Goal: Navigation & Orientation: Find specific page/section

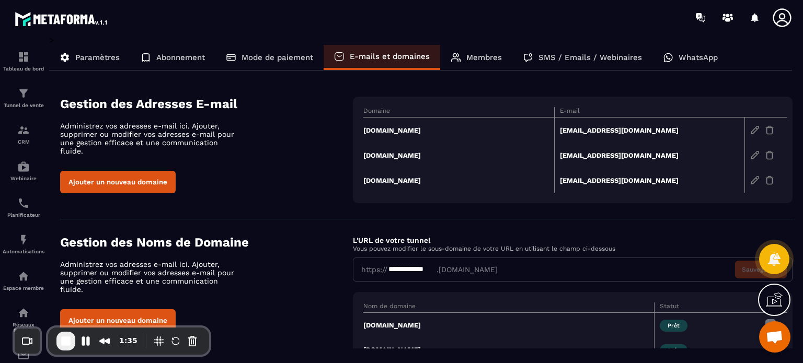
click at [416, 179] on td "[DOMAIN_NAME]" at bounding box center [458, 180] width 191 height 25
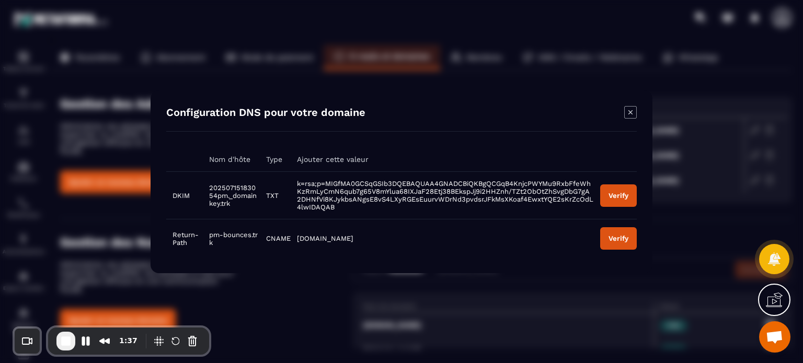
click at [599, 243] on td "Verify" at bounding box center [615, 238] width 43 height 39
click at [628, 232] on button "Verify" at bounding box center [618, 238] width 37 height 22
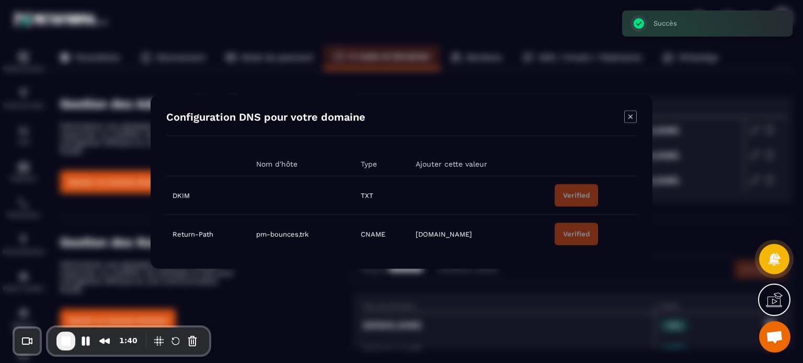
click at [625, 119] on icon "Modal window" at bounding box center [630, 116] width 13 height 13
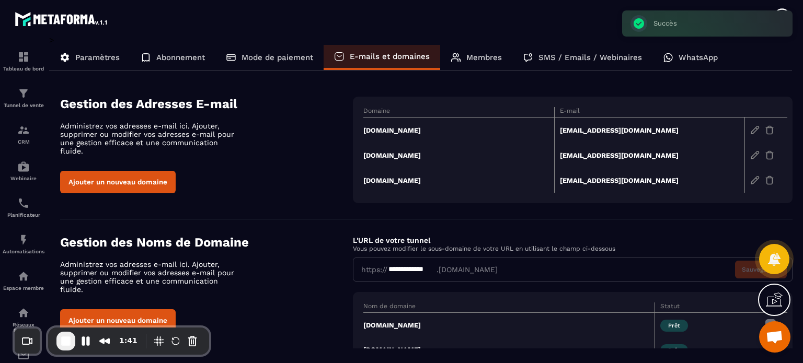
click at [526, 221] on section "**********" at bounding box center [426, 316] width 733 height 193
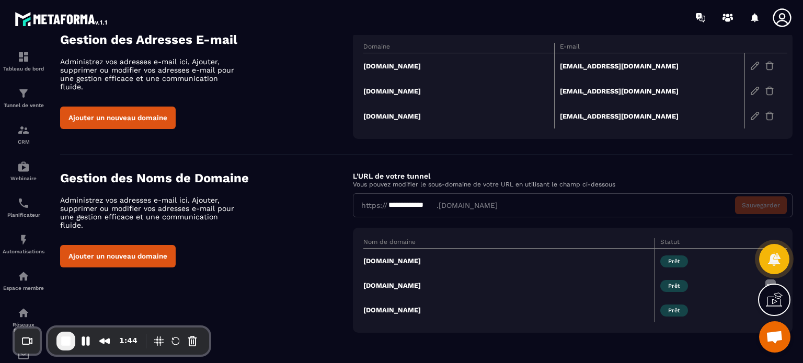
scroll to position [13, 0]
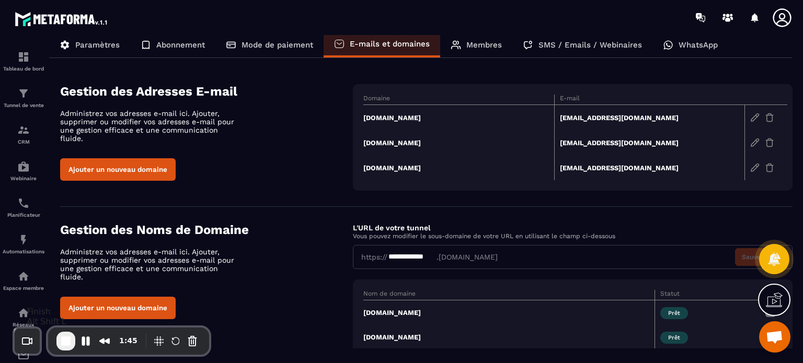
click at [66, 342] on span "End Recording" at bounding box center [66, 341] width 13 height 13
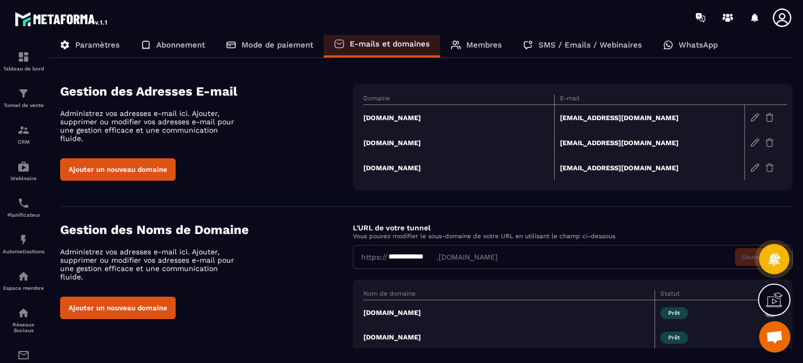
click at [84, 49] on p "Paramètres" at bounding box center [97, 44] width 44 height 9
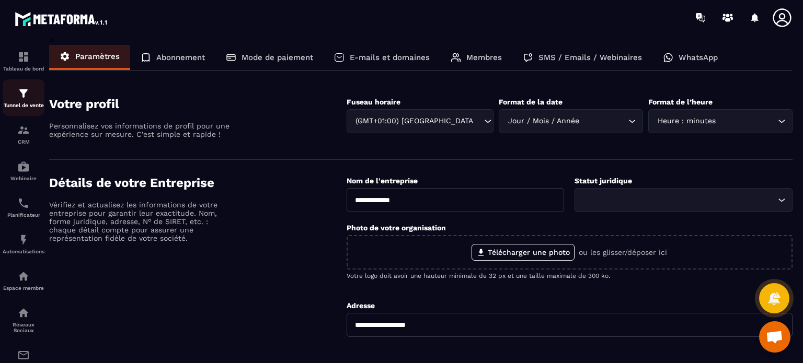
click at [44, 96] on div "Tunnel de vente" at bounding box center [24, 97] width 42 height 21
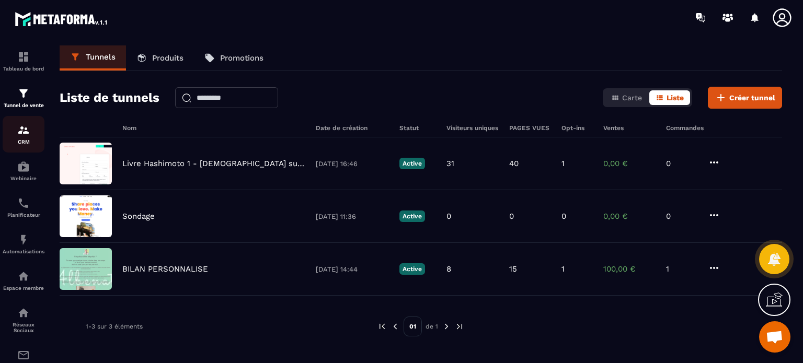
click at [26, 129] on img at bounding box center [23, 130] width 13 height 13
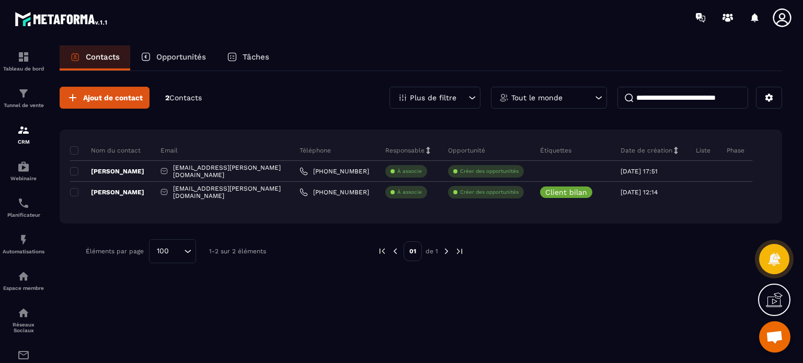
click at [781, 20] on icon at bounding box center [782, 17] width 18 height 18
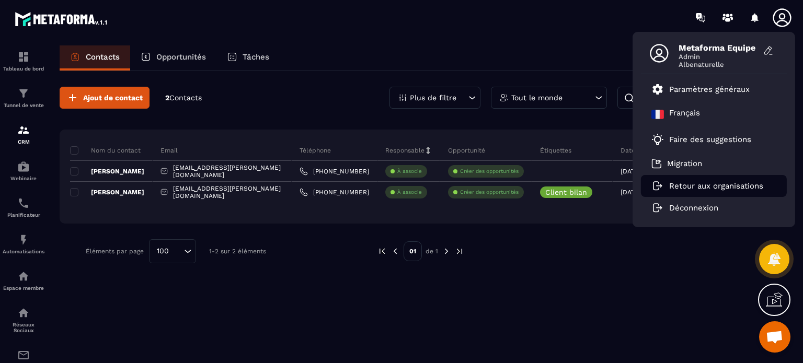
click at [709, 187] on p "Retour aux organisations" at bounding box center [716, 185] width 94 height 9
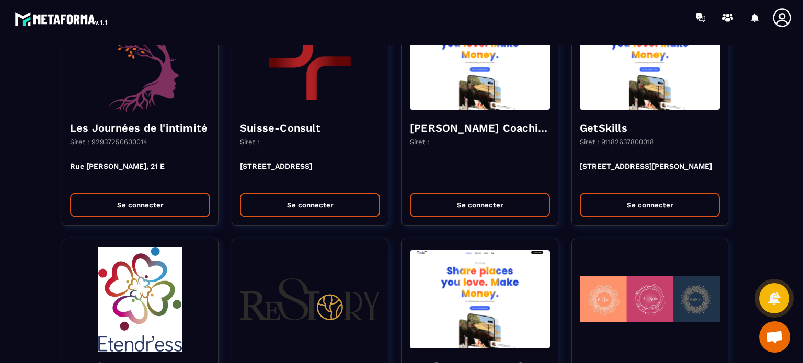
click at [749, 209] on div "Migration Metaforma Siret : Metaforma Se connecter Happy Girls Siret : 97779906…" at bounding box center [401, 21] width 782 height 2930
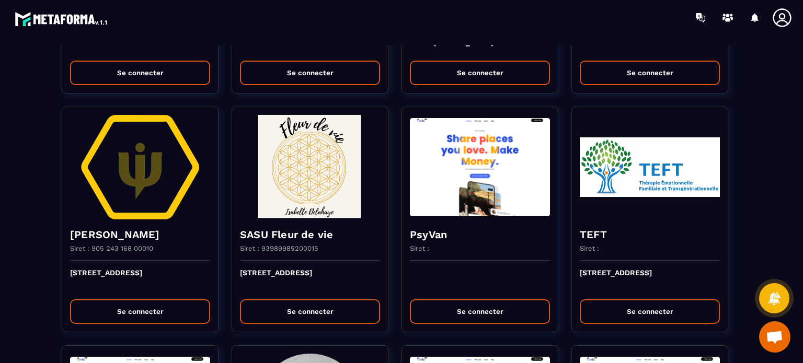
scroll to position [1862, 0]
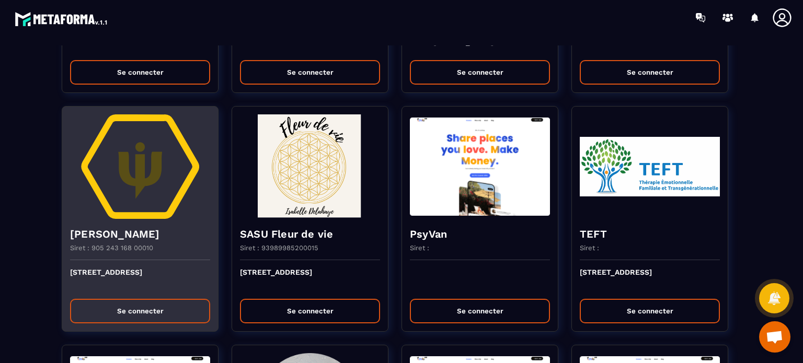
click at [149, 305] on button "Se connecter" at bounding box center [140, 311] width 140 height 25
